Goal: Information Seeking & Learning: Learn about a topic

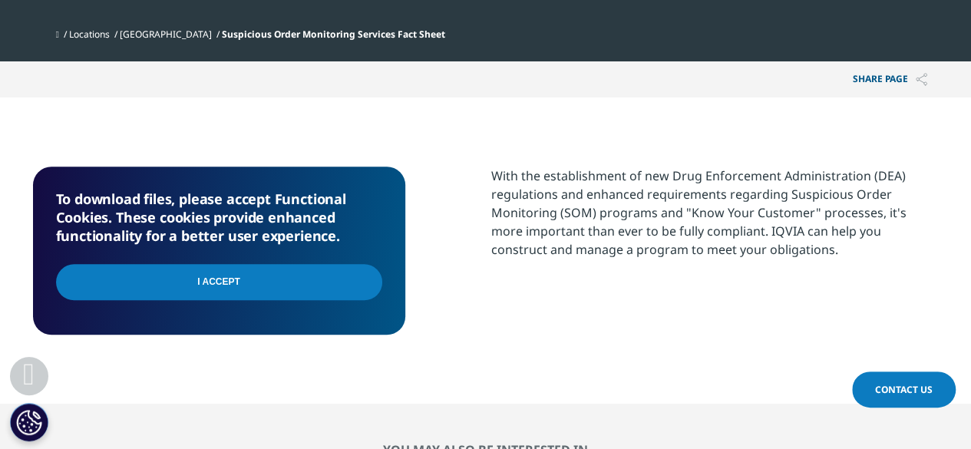
scroll to position [537, 0]
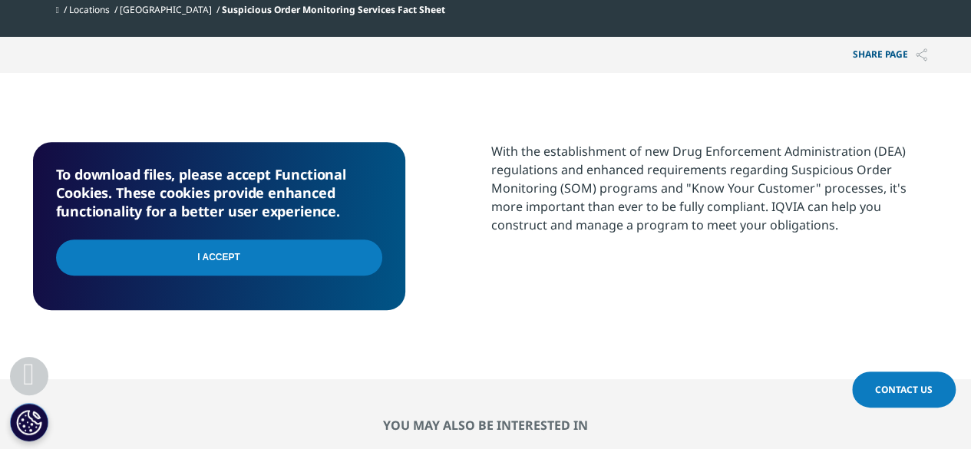
click at [276, 265] on input "I Accept" at bounding box center [219, 258] width 326 height 36
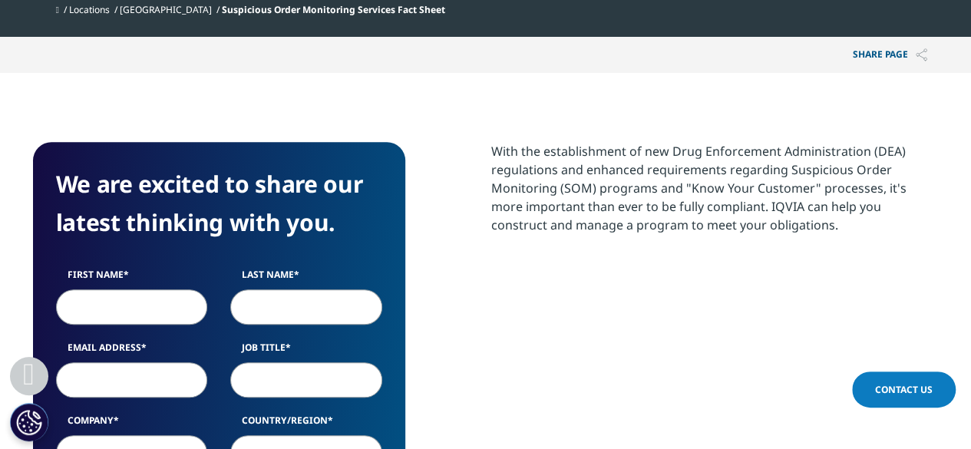
scroll to position [461, 0]
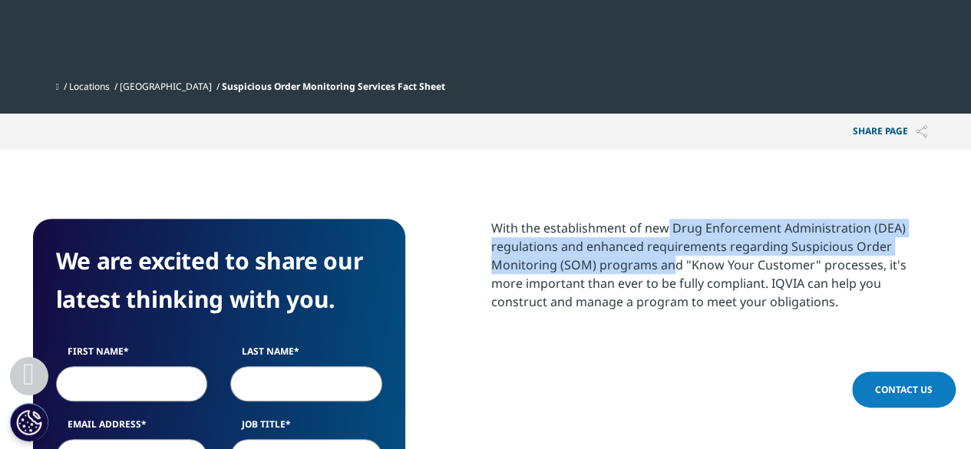
drag, startPoint x: 657, startPoint y: 233, endPoint x: 666, endPoint y: 271, distance: 39.5
click at [666, 271] on p "With the establishment of new Drug Enforcement Administration (DEA) regulations…" at bounding box center [715, 271] width 448 height 104
click at [583, 244] on p "With the establishment of new Drug Enforcement Administration (DEA) regulations…" at bounding box center [715, 271] width 448 height 104
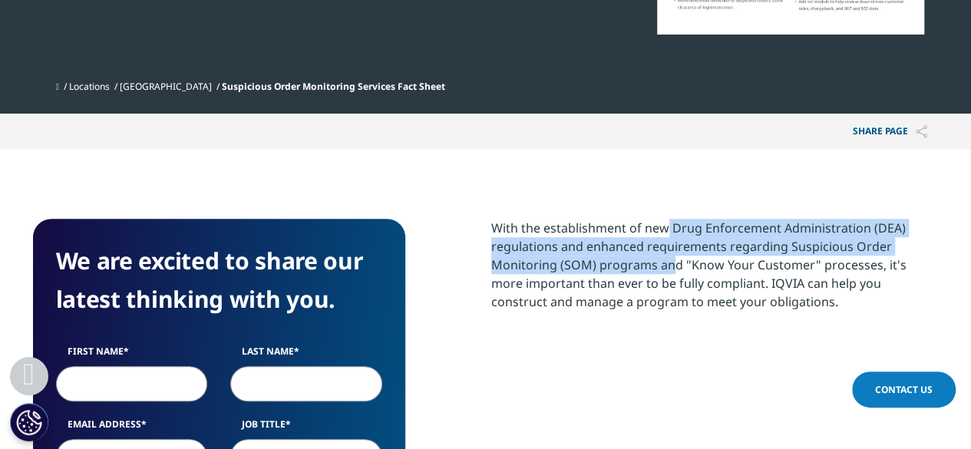
click at [745, 253] on p "With the establishment of new Drug Enforcement Administration (DEA) regulations…" at bounding box center [715, 271] width 448 height 104
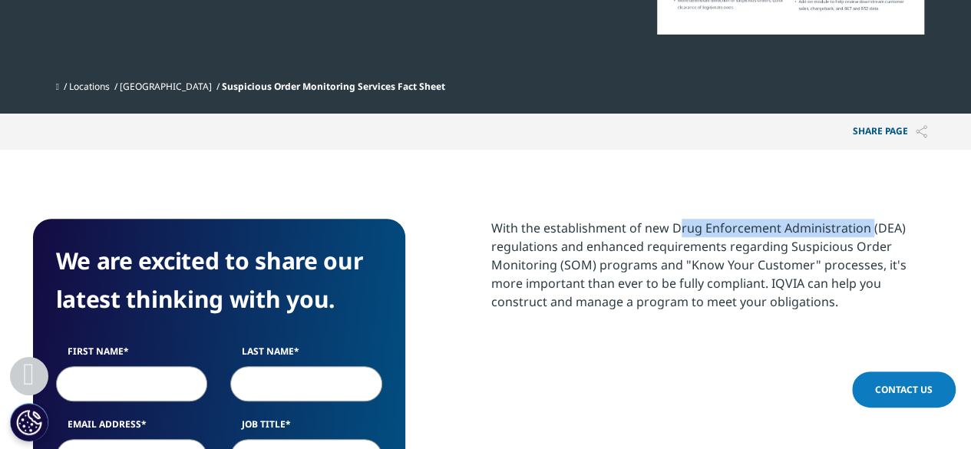
drag, startPoint x: 668, startPoint y: 227, endPoint x: 863, endPoint y: 225, distance: 195.0
click at [863, 225] on p "With the establishment of new Drug Enforcement Administration (DEA) regulations…" at bounding box center [715, 271] width 448 height 104
